Goal: Information Seeking & Learning: Learn about a topic

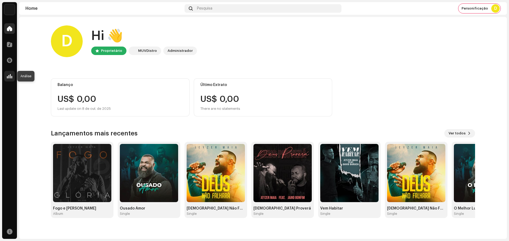
click at [7, 71] on div at bounding box center [9, 76] width 11 height 11
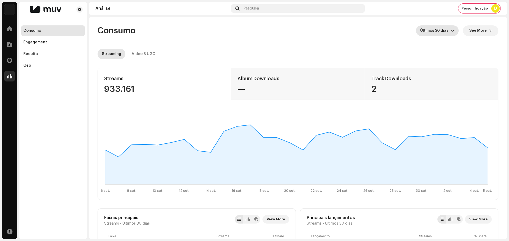
click at [451, 29] on icon "dropdown trigger" at bounding box center [453, 31] width 4 height 4
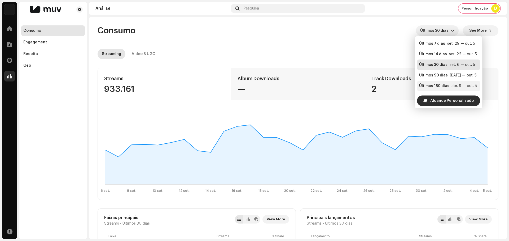
click at [446, 85] on div "Últimos 180 dias" at bounding box center [434, 85] width 30 height 5
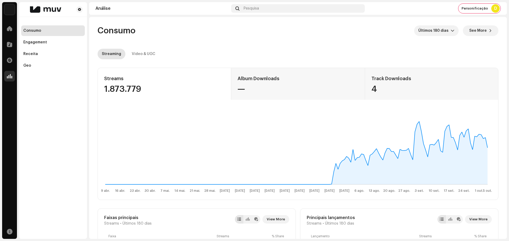
click at [124, 93] on div "1.873.779" at bounding box center [164, 89] width 120 height 8
copy div "1.873.779"
click at [144, 53] on div "Video & UGC" at bounding box center [144, 54] width 24 height 11
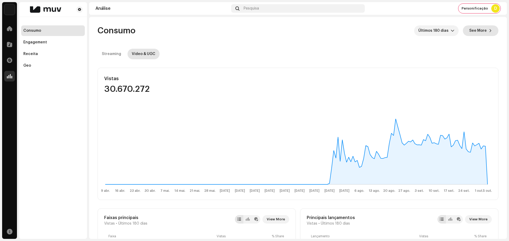
click at [484, 28] on button "See More" at bounding box center [481, 30] width 36 height 11
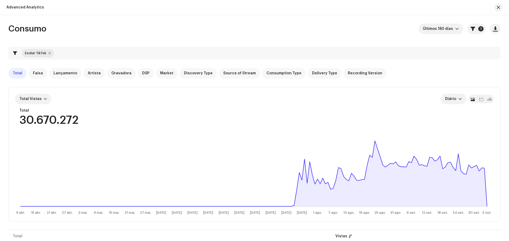
click at [49, 55] on div at bounding box center [49, 53] width 3 height 4
checkbox input "false"
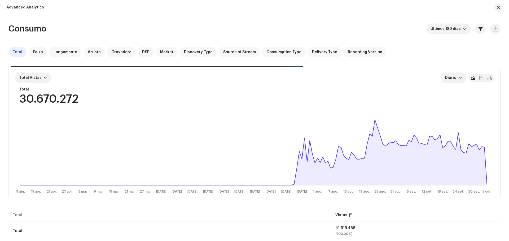
click at [61, 97] on div "30.670.272" at bounding box center [48, 99] width 59 height 11
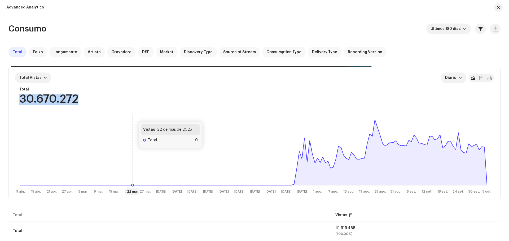
copy div "30.670.272"
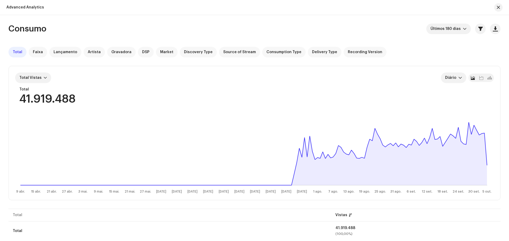
click at [73, 96] on div "41.919.488" at bounding box center [47, 99] width 56 height 11
click at [65, 102] on div "41.919.488" at bounding box center [47, 99] width 56 height 11
copy div "41.919.488"
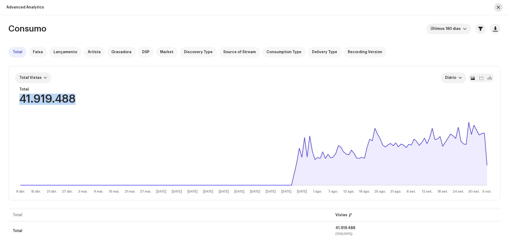
click at [499, 7] on span "button" at bounding box center [498, 7] width 3 height 4
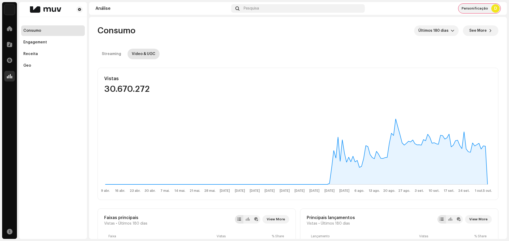
click at [479, 9] on span "Personificação" at bounding box center [474, 8] width 27 height 4
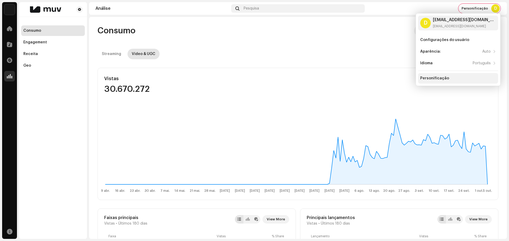
click at [450, 79] on div "Personificação" at bounding box center [458, 78] width 76 height 4
